Goal: Transaction & Acquisition: Purchase product/service

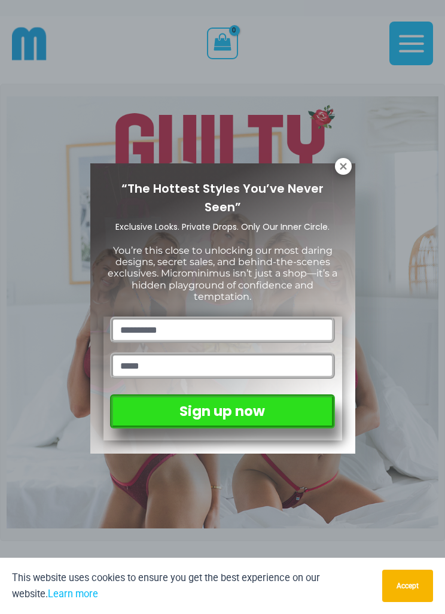
click at [345, 167] on icon at bounding box center [343, 166] width 11 height 11
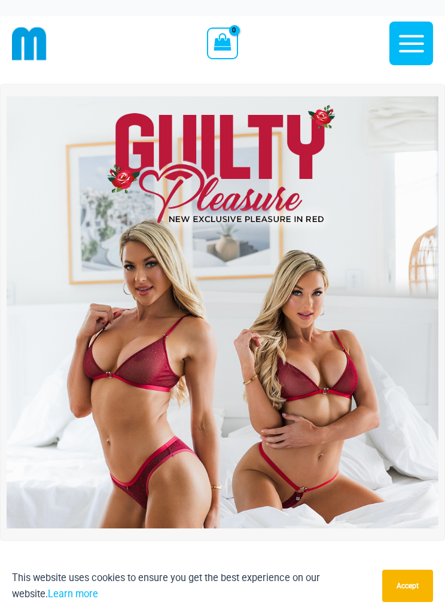
click at [421, 52] on icon "button" at bounding box center [412, 44] width 30 height 30
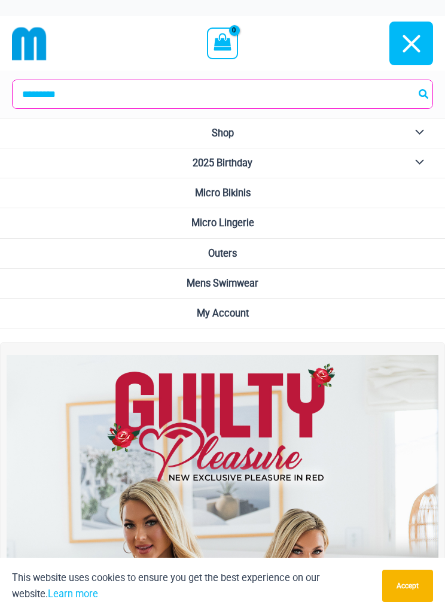
click at [241, 196] on span "Micro Bikinis" at bounding box center [223, 192] width 56 height 11
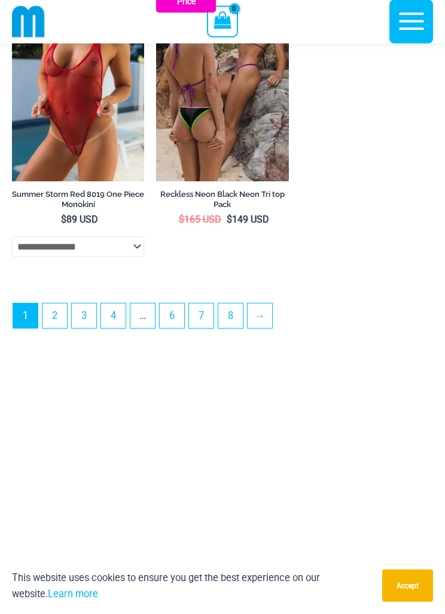
scroll to position [3573, 0]
click at [62, 328] on link "2" at bounding box center [55, 316] width 25 height 25
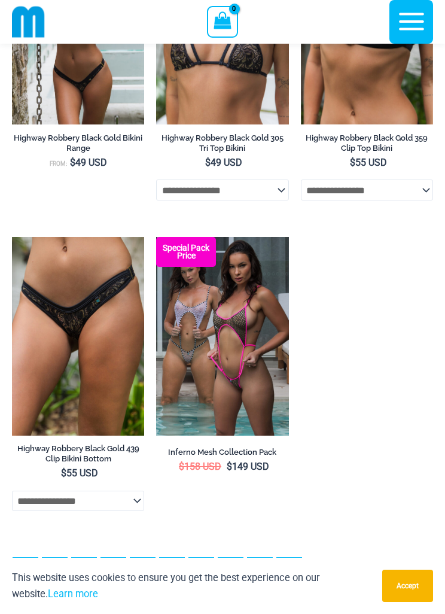
scroll to position [3069, 0]
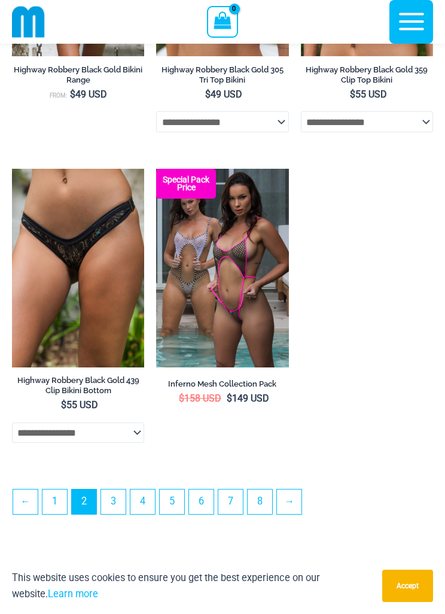
click at [119, 514] on link "3" at bounding box center [113, 502] width 25 height 25
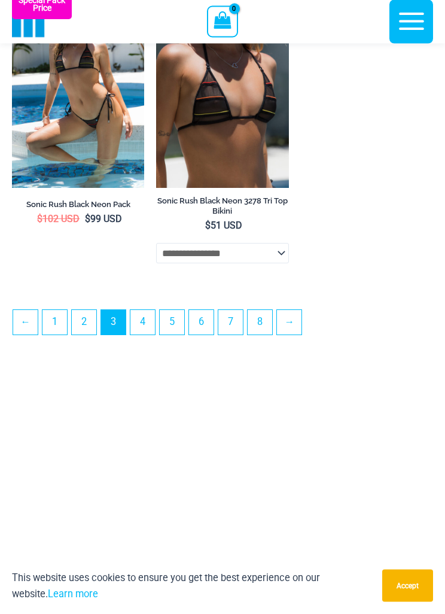
scroll to position [3255, 0]
click at [150, 335] on link "4" at bounding box center [143, 322] width 25 height 25
